Goal: Transaction & Acquisition: Purchase product/service

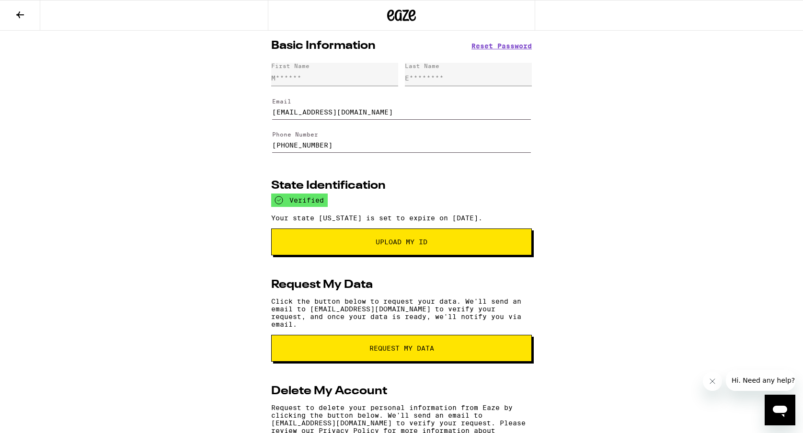
click at [22, 14] on icon at bounding box center [20, 14] width 8 height 7
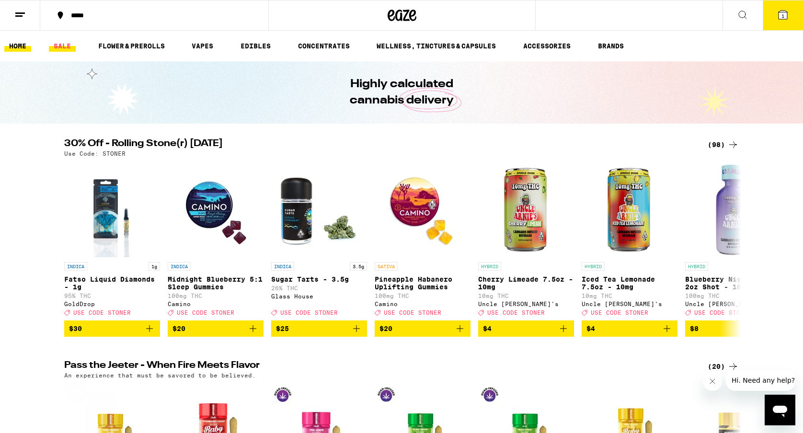
click at [61, 45] on link "SALE" at bounding box center [62, 45] width 27 height 11
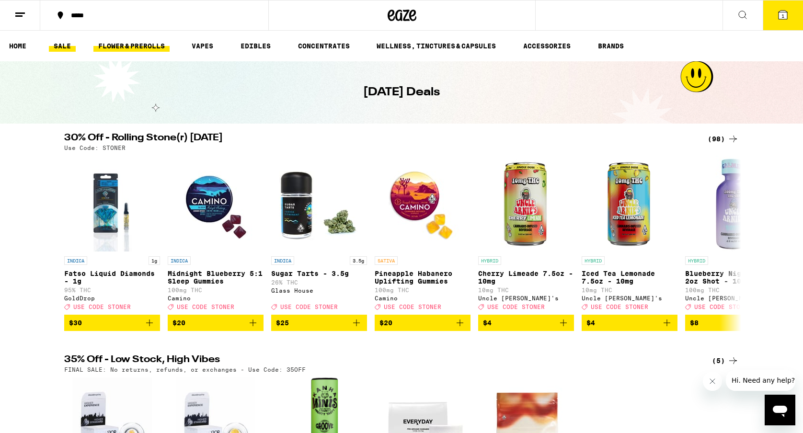
click at [126, 43] on link "FLOWER & PREROLLS" at bounding box center [131, 45] width 76 height 11
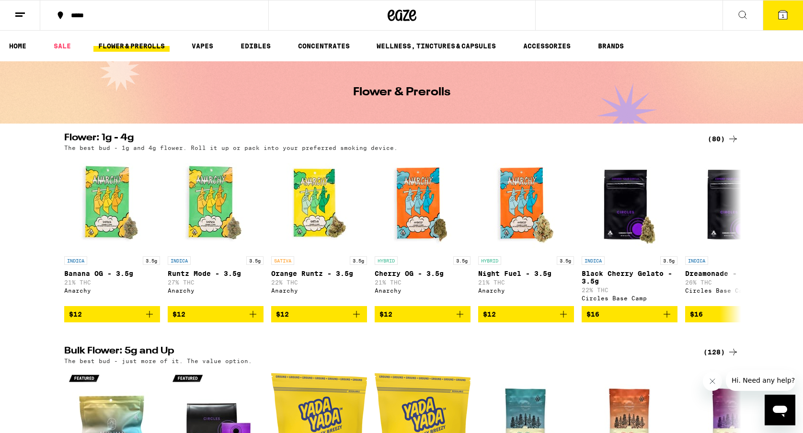
click at [732, 138] on icon at bounding box center [733, 139] width 8 height 7
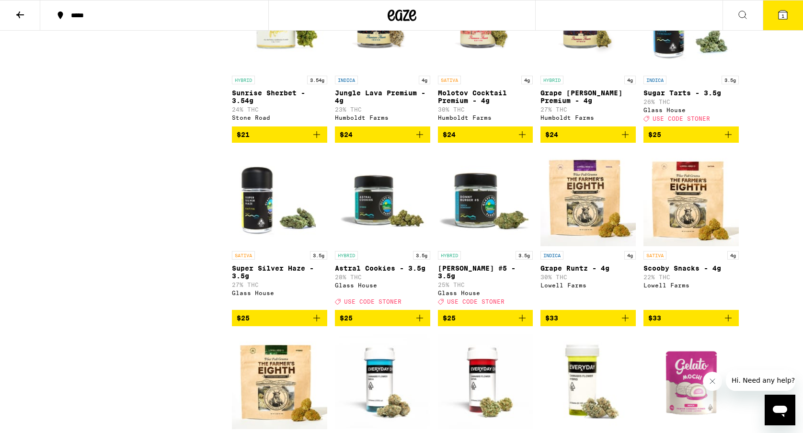
scroll to position [671, 0]
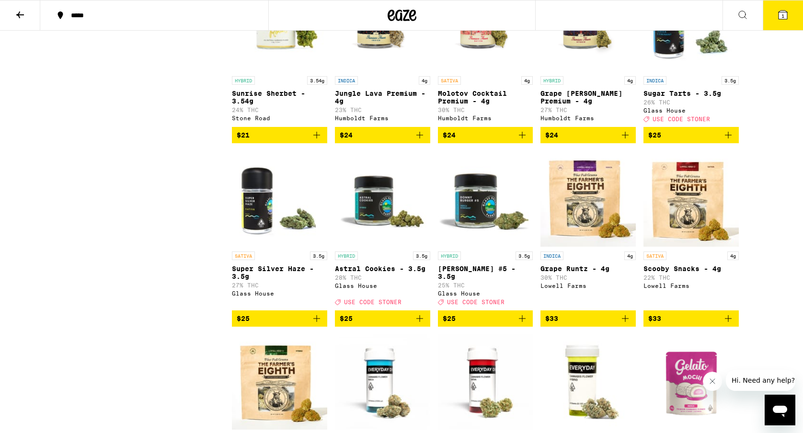
click at [268, 324] on span "$25" at bounding box center [280, 318] width 86 height 11
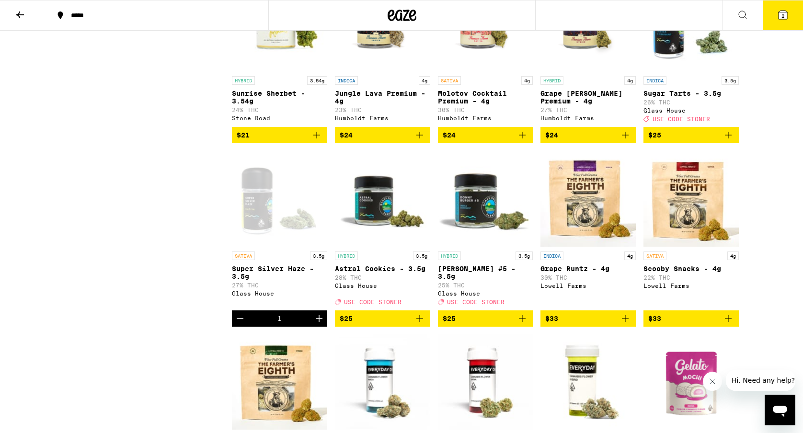
click at [381, 324] on span "$25" at bounding box center [383, 318] width 86 height 11
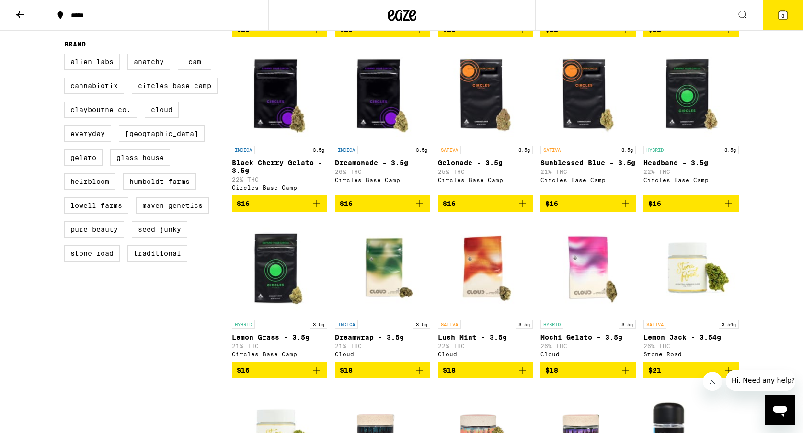
scroll to position [0, 0]
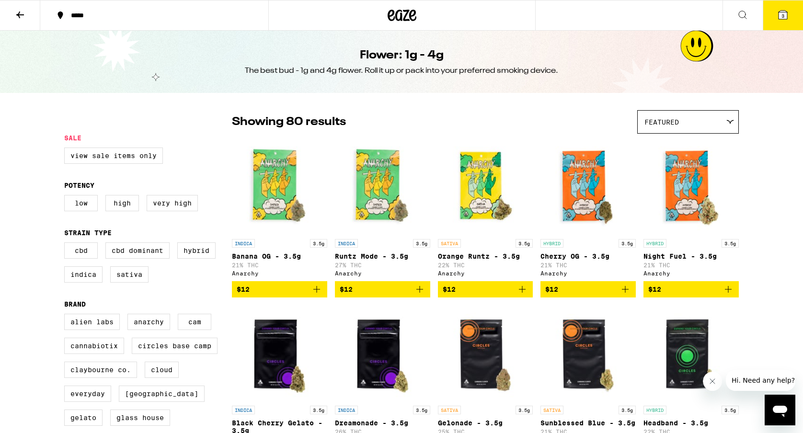
click at [782, 13] on span "3" at bounding box center [782, 16] width 3 height 6
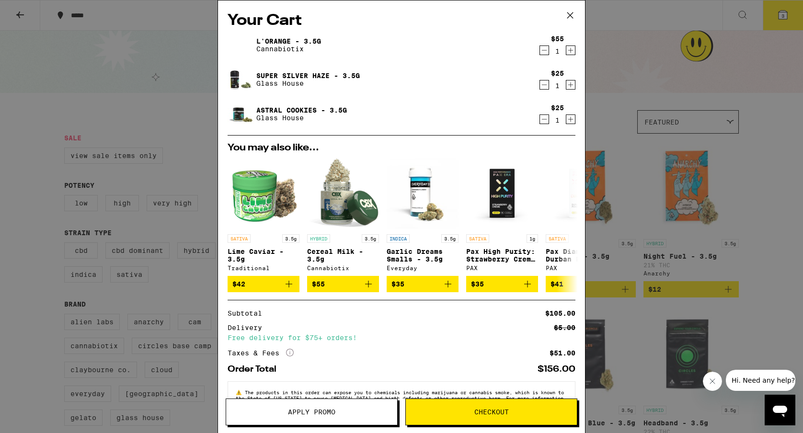
click at [542, 52] on icon "Decrement" at bounding box center [544, 50] width 9 height 11
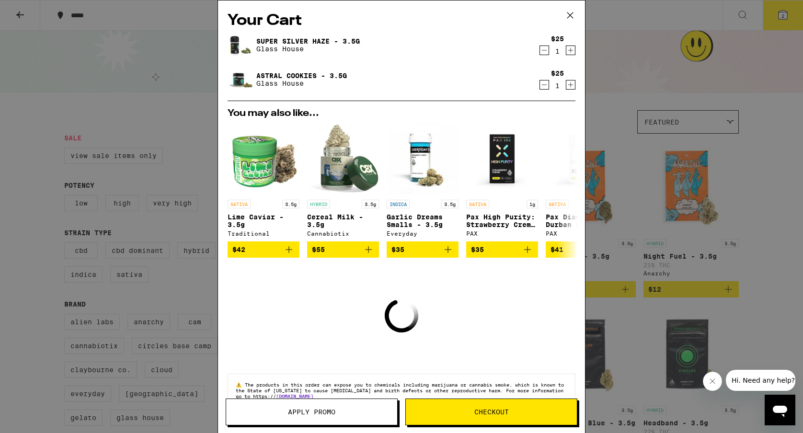
click at [543, 53] on icon "Decrement" at bounding box center [544, 50] width 9 height 11
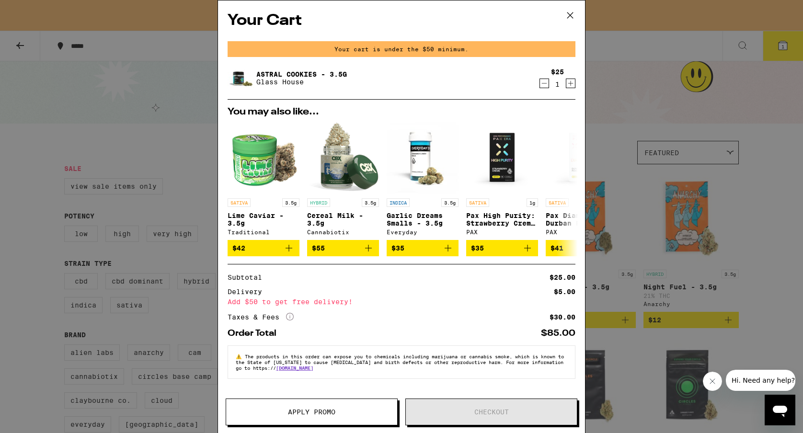
click at [545, 85] on icon "Decrement" at bounding box center [544, 83] width 9 height 11
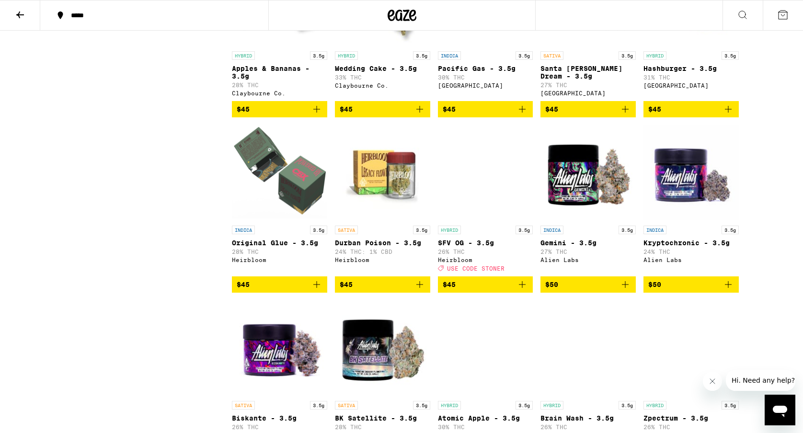
scroll to position [1578, 0]
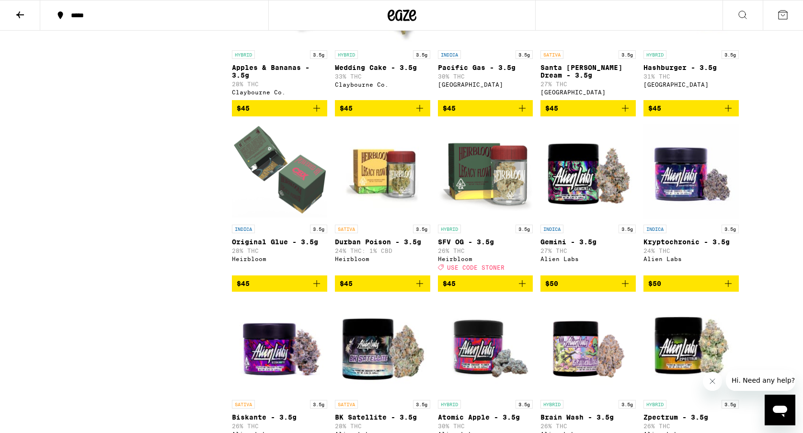
click at [468, 289] on span "$45" at bounding box center [486, 283] width 86 height 11
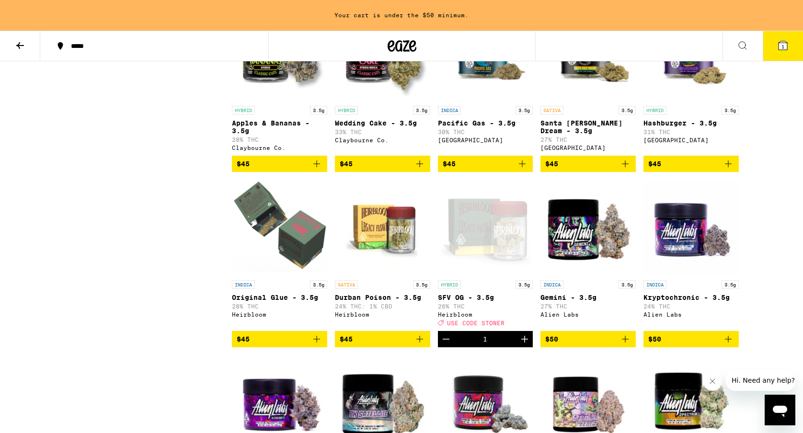
scroll to position [1555, 0]
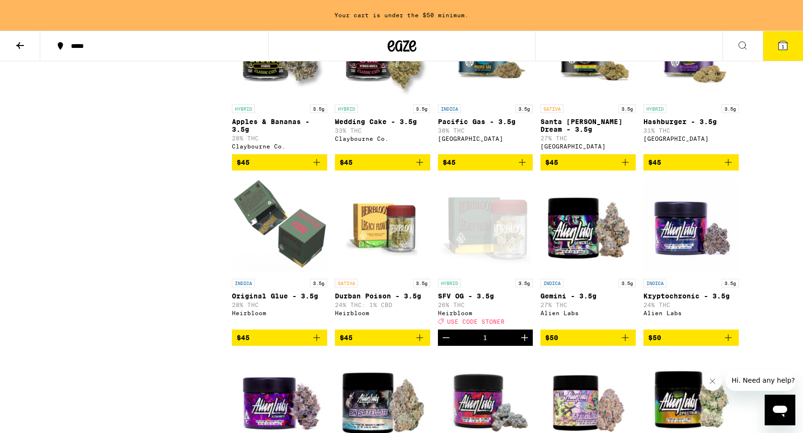
click at [376, 343] on span "$45" at bounding box center [383, 337] width 86 height 11
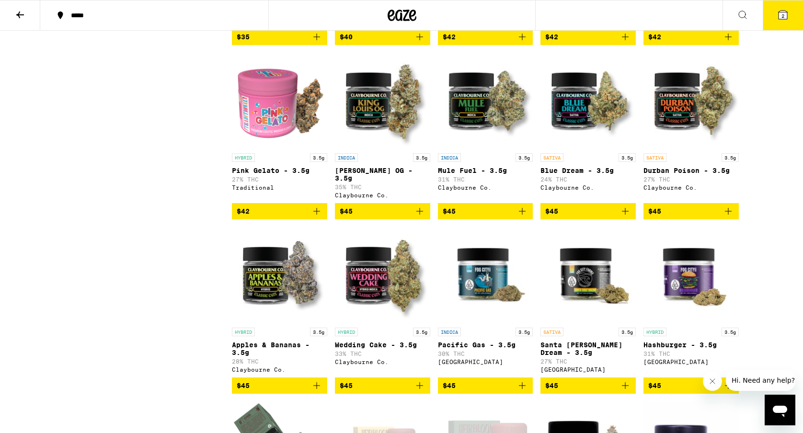
scroll to position [1299, 0]
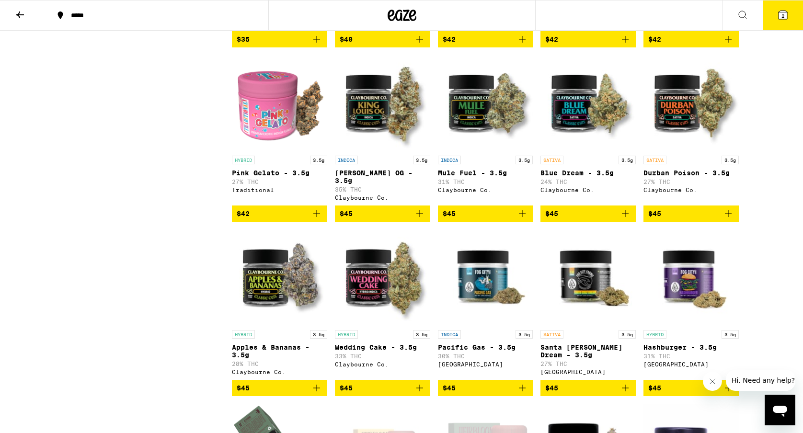
click at [783, 18] on span "2" at bounding box center [782, 16] width 3 height 6
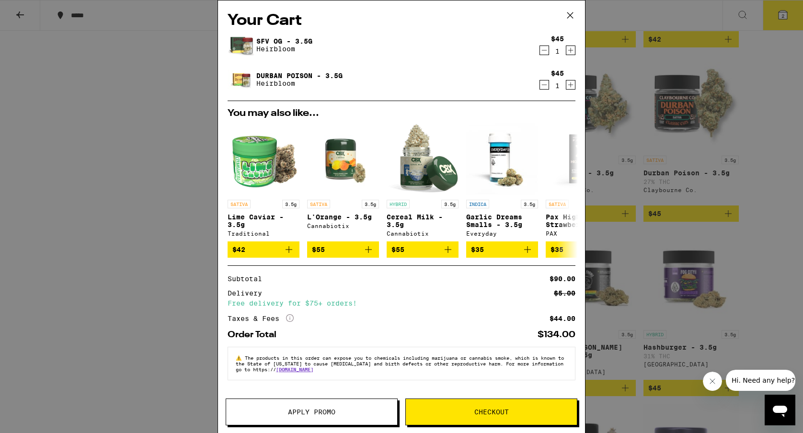
drag, startPoint x: 311, startPoint y: 426, endPoint x: 305, endPoint y: 414, distance: 13.3
click at [305, 414] on span "Apply Promo" at bounding box center [311, 412] width 47 height 7
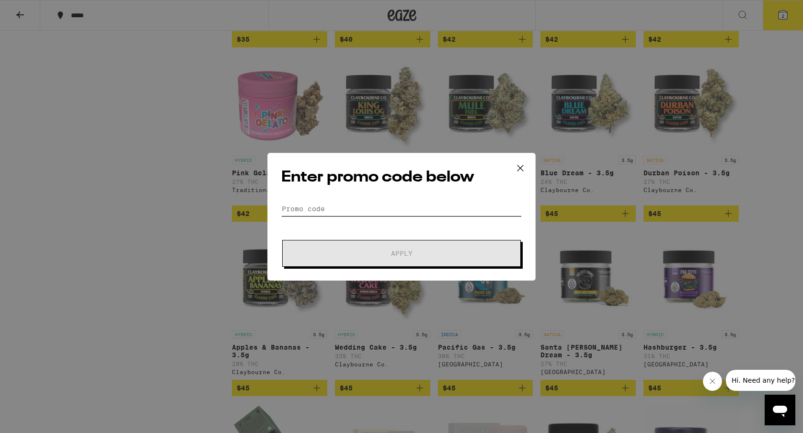
click at [327, 209] on input "Promo Code" at bounding box center [401, 209] width 240 height 14
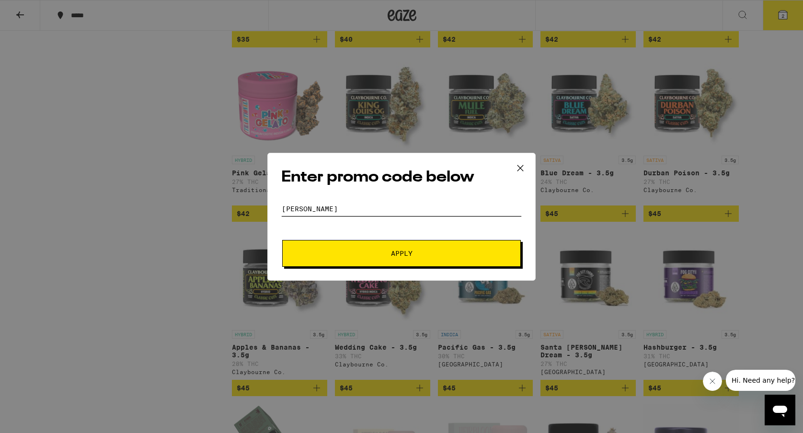
type input "[PERSON_NAME]"
click at [282, 240] on button "Apply" at bounding box center [401, 253] width 239 height 27
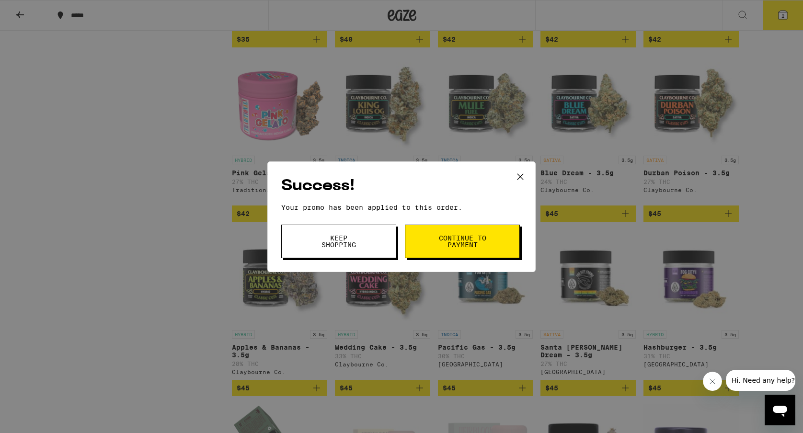
click at [440, 246] on span "Continue to payment" at bounding box center [462, 241] width 49 height 13
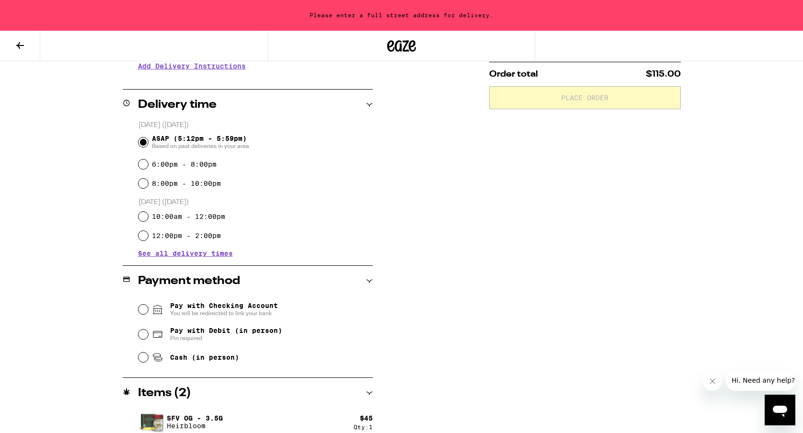
scroll to position [253, 0]
